Goal: Information Seeking & Learning: Learn about a topic

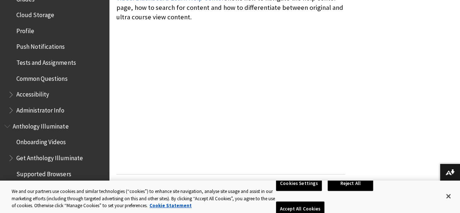
scroll to position [114, 0]
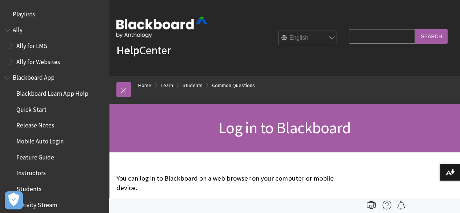
click at [141, 22] on img at bounding box center [161, 27] width 91 height 21
click at [140, 85] on link "Home" at bounding box center [144, 85] width 13 height 9
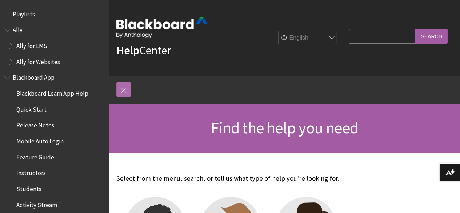
click at [127, 89] on link at bounding box center [123, 89] width 15 height 15
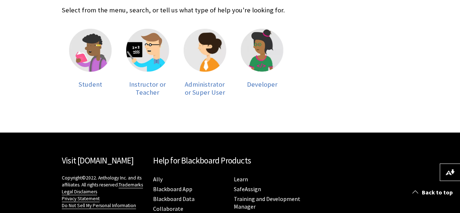
scroll to position [168, 0]
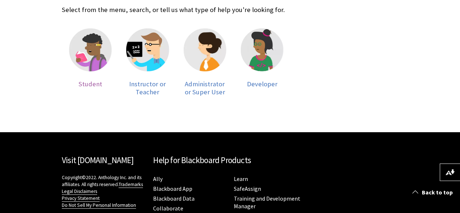
click at [100, 59] on img at bounding box center [90, 49] width 43 height 43
